Goal: Check status: Check status

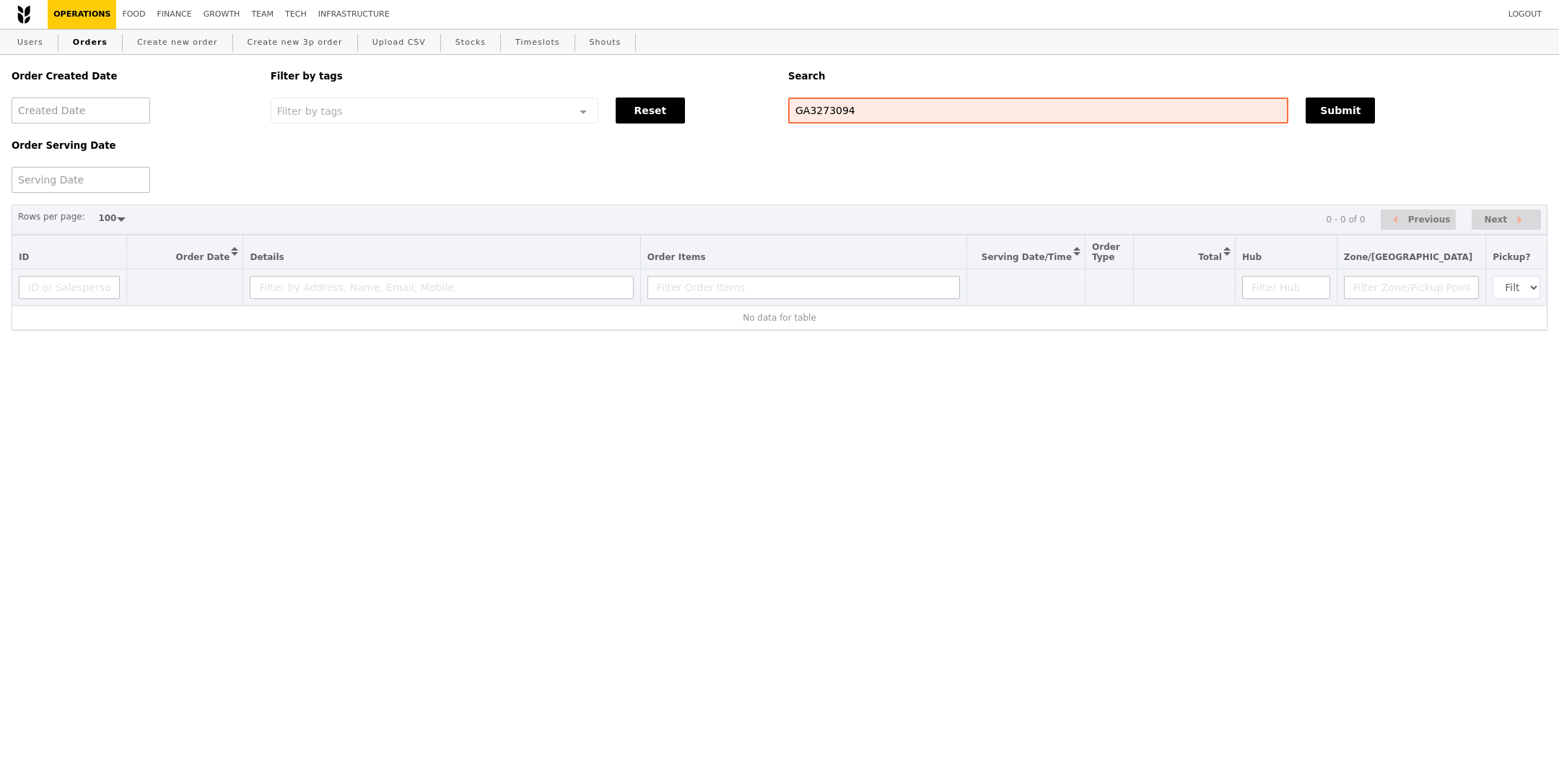
select select "100"
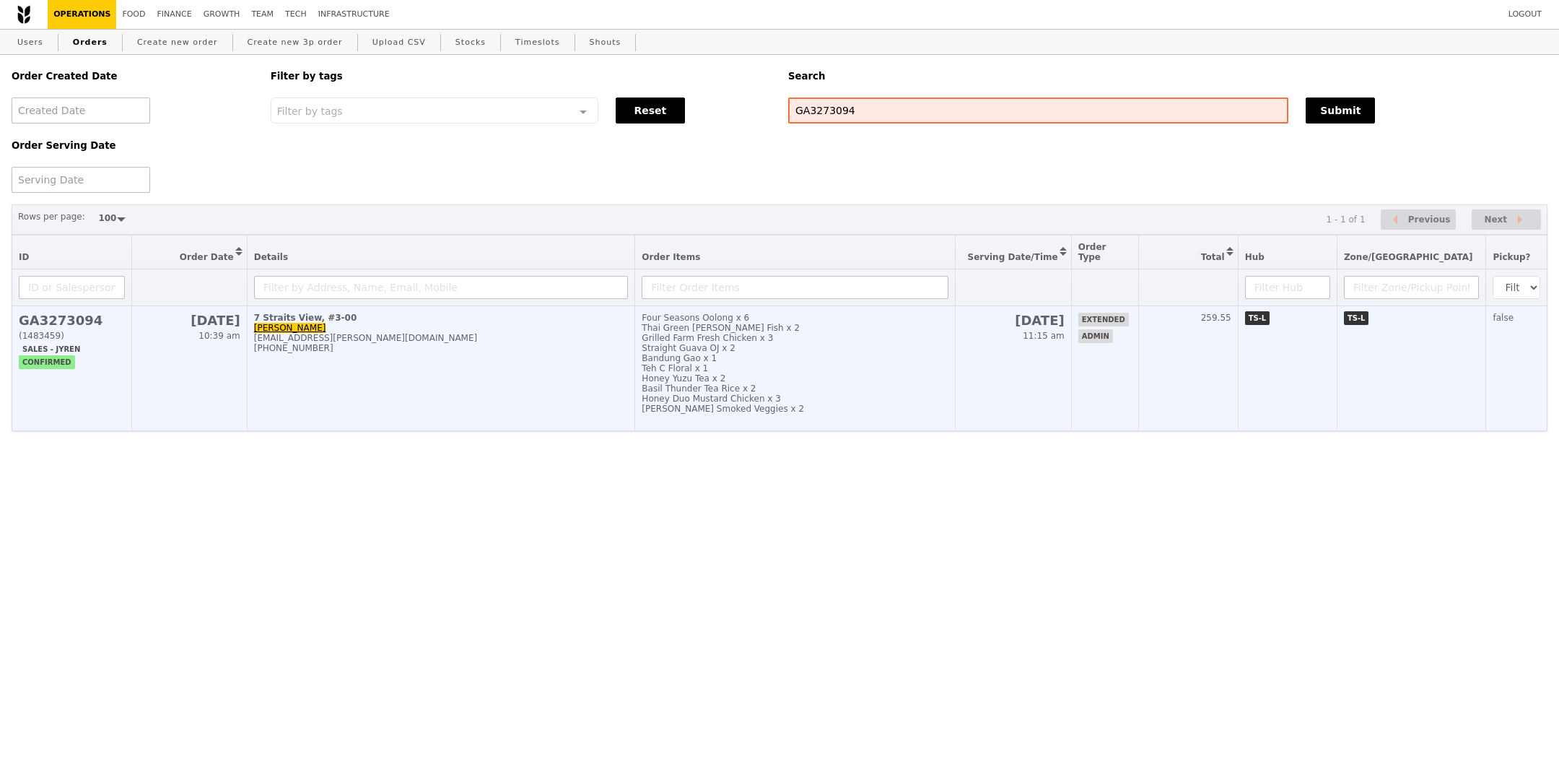
click at [1139, 362] on td "extended admin" at bounding box center [1104, 368] width 67 height 125
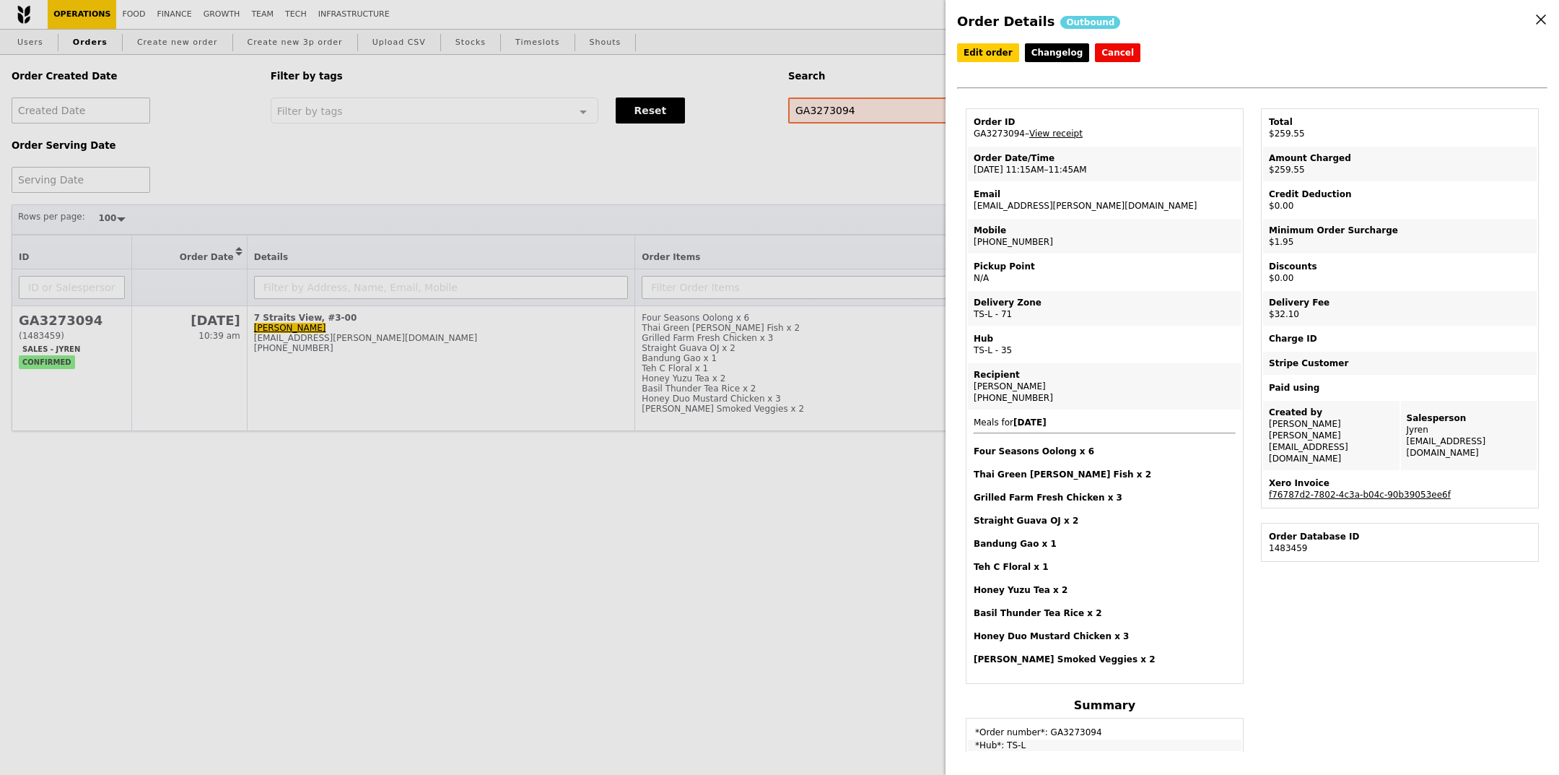
click at [995, 139] on td "Order ID GA3273094 – View receipt" at bounding box center [1105, 127] width 274 height 35
click at [996, 135] on td "Order ID GA3273094 – View receipt" at bounding box center [1105, 127] width 274 height 35
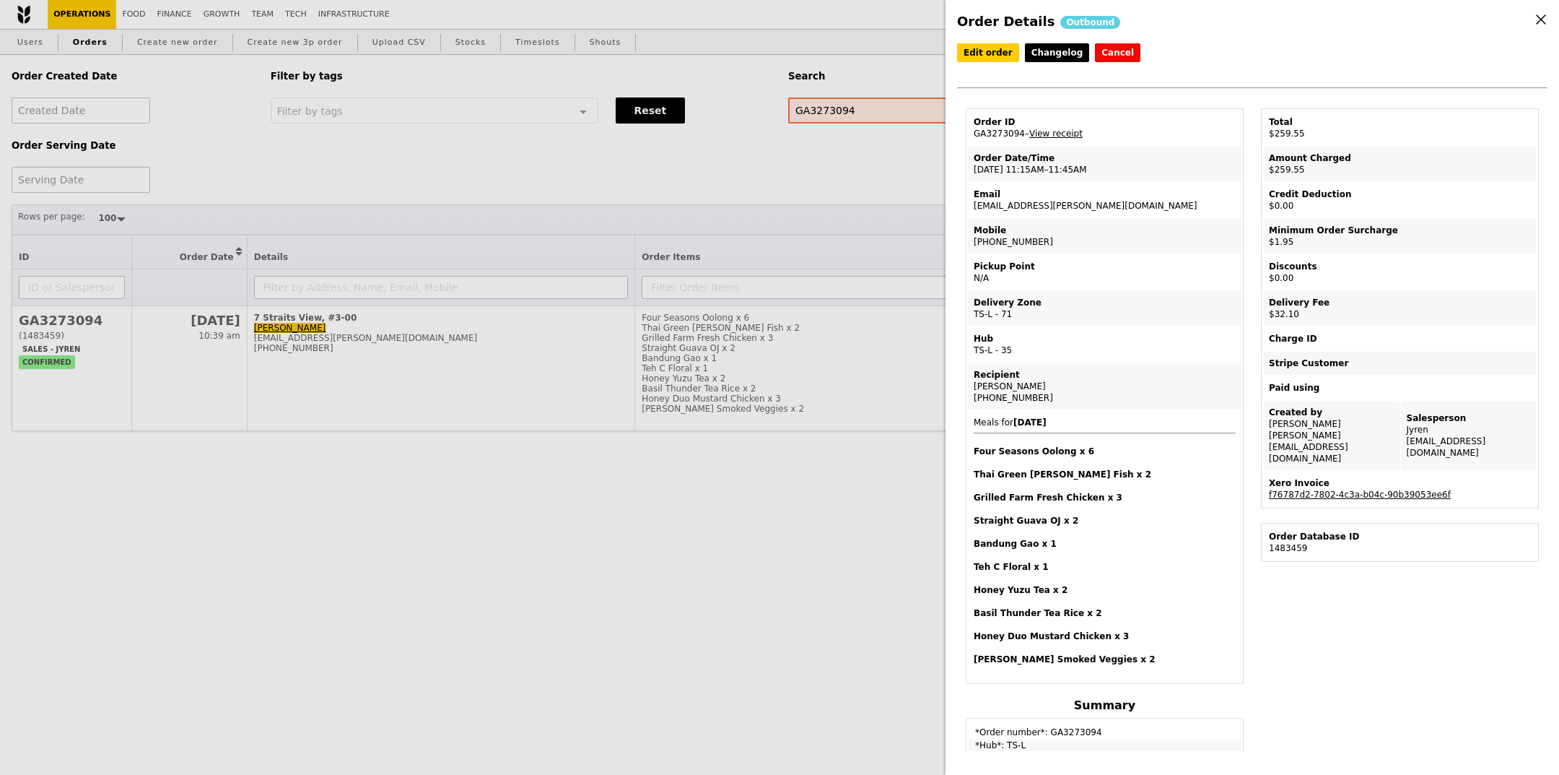
click at [1011, 144] on td "Order ID GA3273094 – View receipt" at bounding box center [1105, 127] width 274 height 35
click at [1005, 133] on td "Order ID GA3273094 – View receipt" at bounding box center [1105, 127] width 274 height 35
copy td "GA3273094"
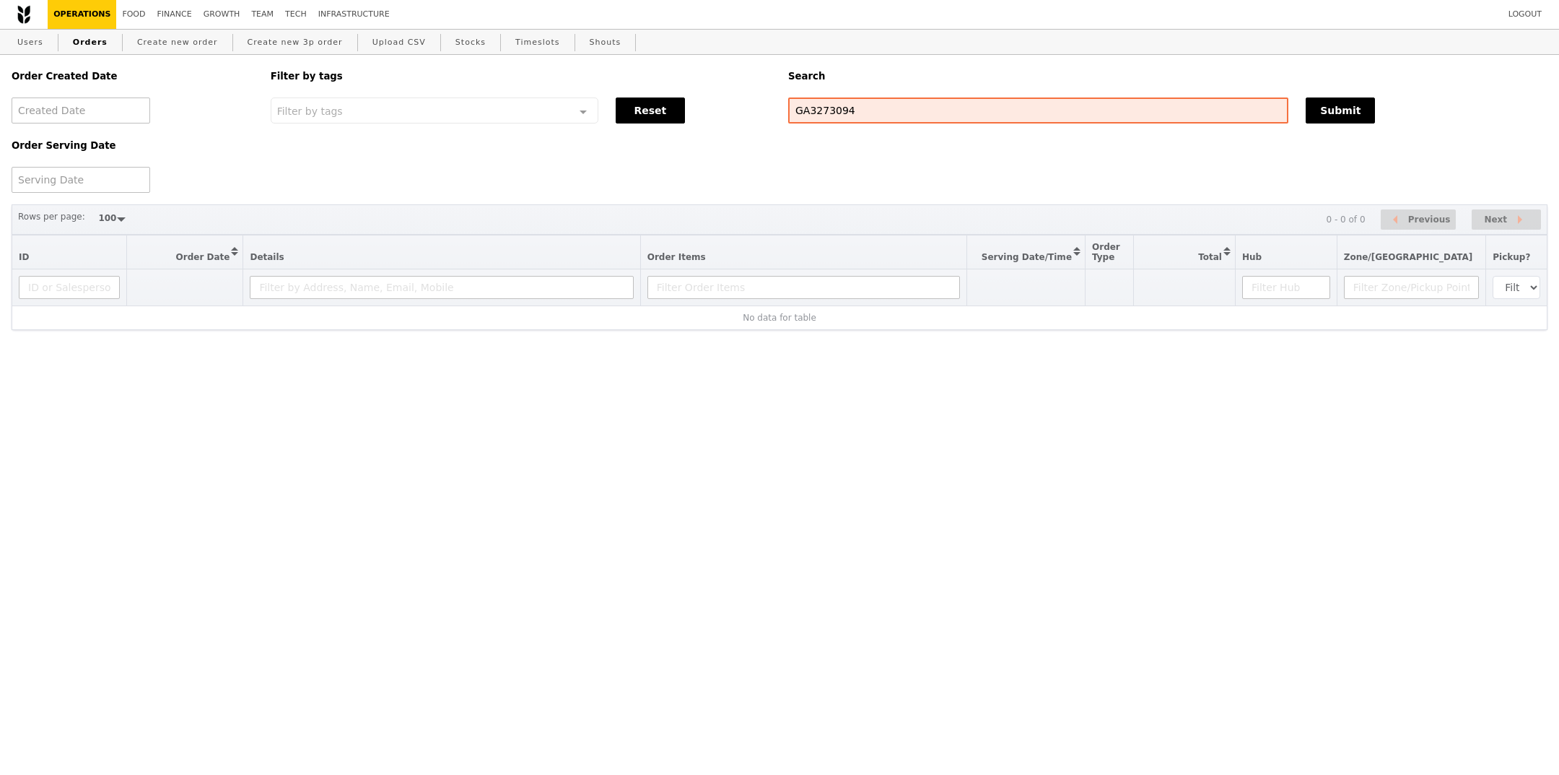
select select "100"
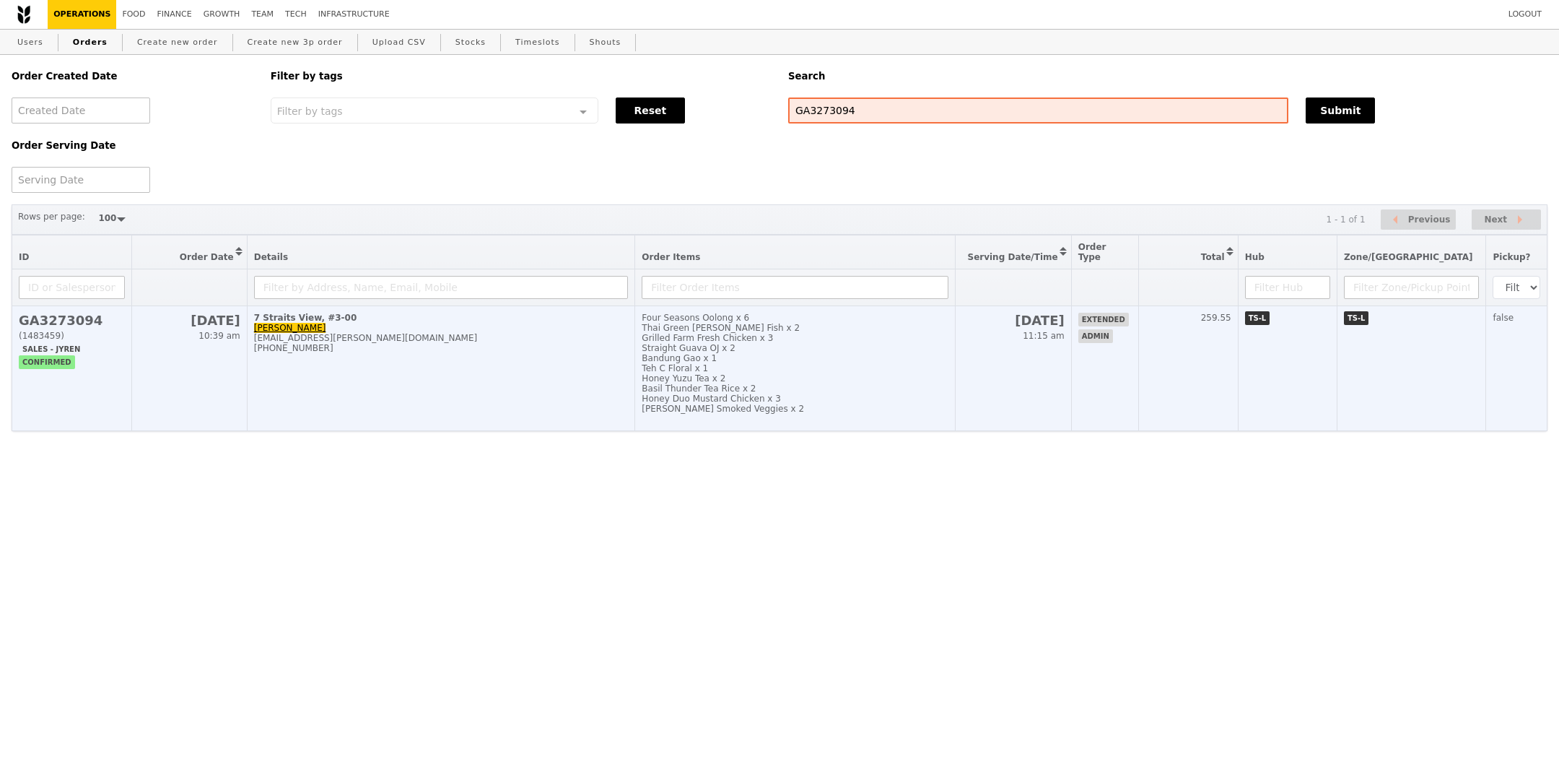
click at [1139, 407] on td "extended admin" at bounding box center [1104, 368] width 67 height 125
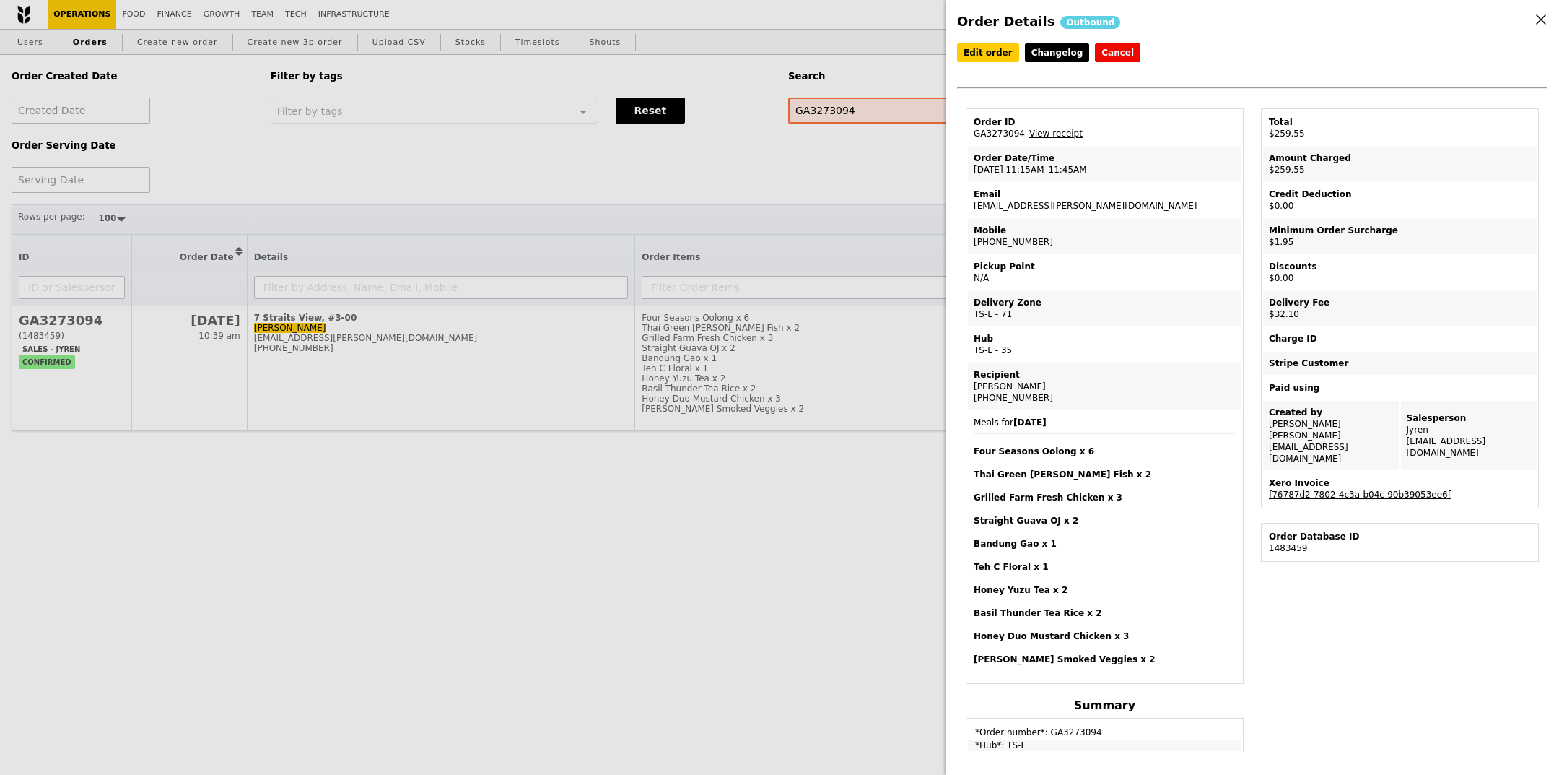
click at [1372, 489] on link "f76787d2-7802-4c3a-b04c-90b39053ee6f" at bounding box center [1360, 494] width 182 height 10
